Goal: Go to known website: Access a specific website the user already knows

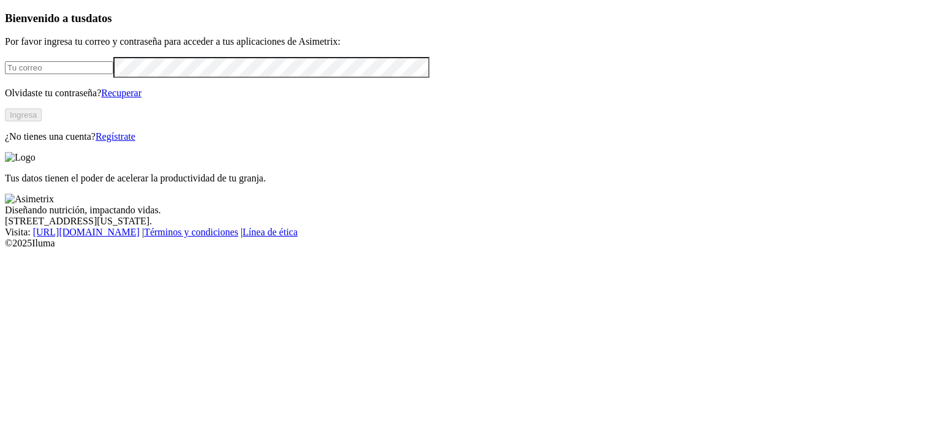
type input "[EMAIL_ADDRESS][DOMAIN_NAME]"
click at [42, 121] on button "Ingresa" at bounding box center [23, 114] width 37 height 13
